Goal: Task Accomplishment & Management: Manage account settings

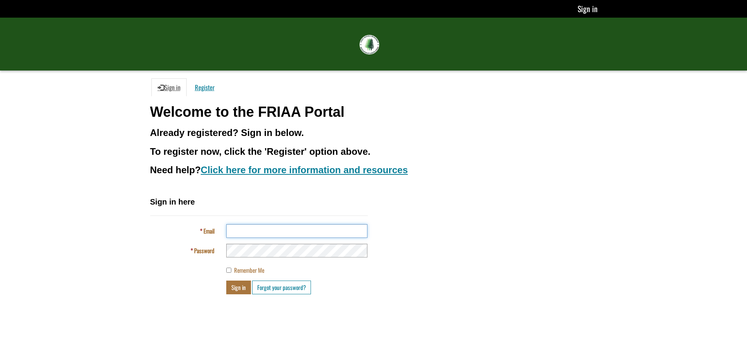
click at [279, 229] on input "Email" at bounding box center [296, 231] width 141 height 14
click at [493, 213] on div "Sign in here Email Password Remember Me Sign in Forgot your password?" at bounding box center [373, 248] width 459 height 104
click at [272, 235] on input "Email" at bounding box center [296, 231] width 141 height 14
type input "**********"
click at [239, 285] on button "Sign in" at bounding box center [238, 288] width 25 height 14
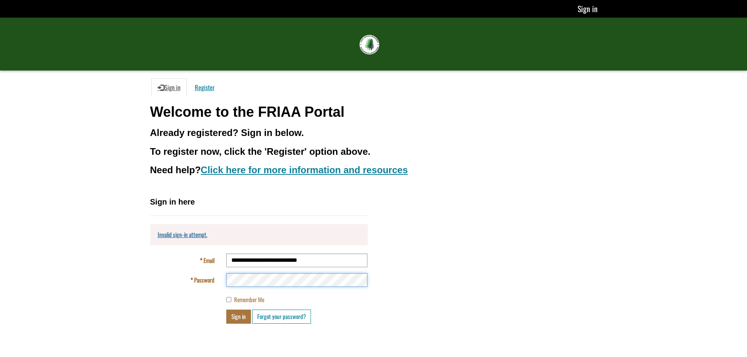
click at [226, 310] on button "Sign in" at bounding box center [238, 317] width 25 height 14
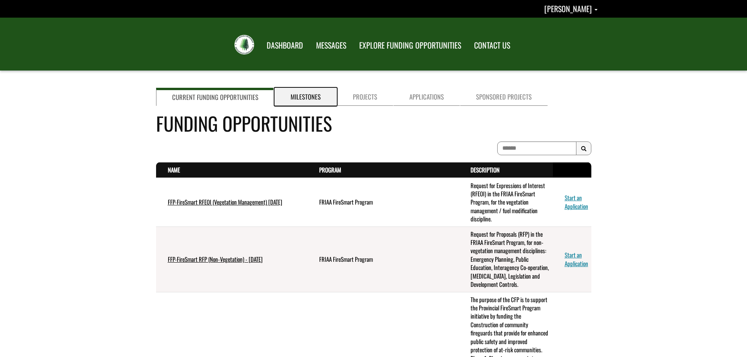
click at [317, 93] on link "Milestones" at bounding box center [306, 97] width 62 height 18
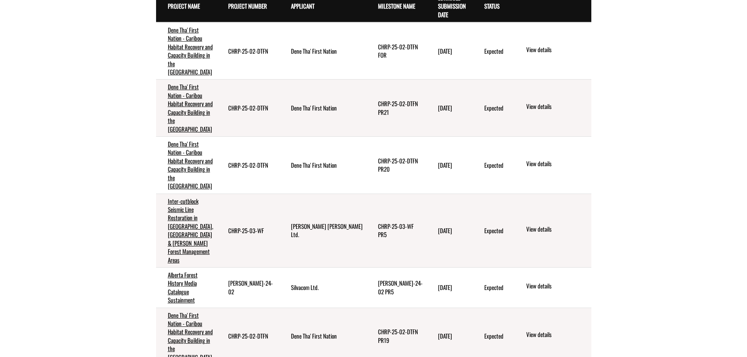
scroll to position [392, 0]
